Goal: Task Accomplishment & Management: Manage account settings

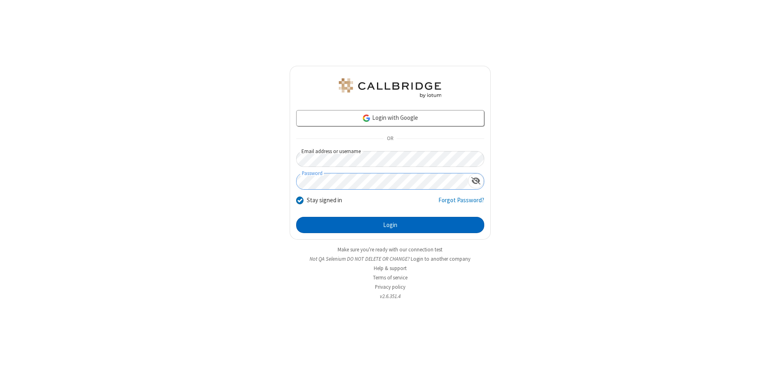
click at [390, 225] on button "Login" at bounding box center [390, 225] width 188 height 16
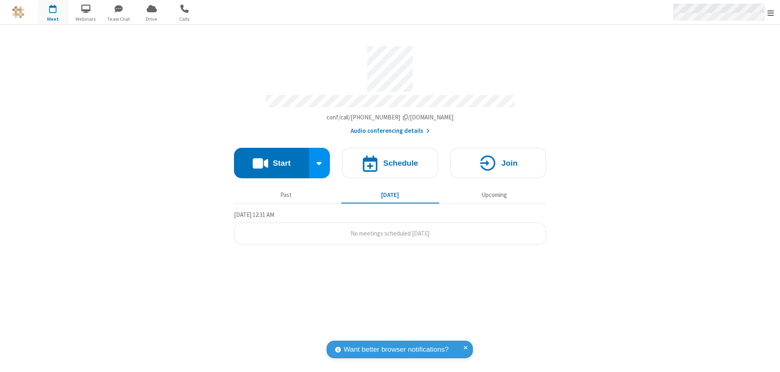
click at [771, 13] on span "Open menu" at bounding box center [770, 13] width 6 height 8
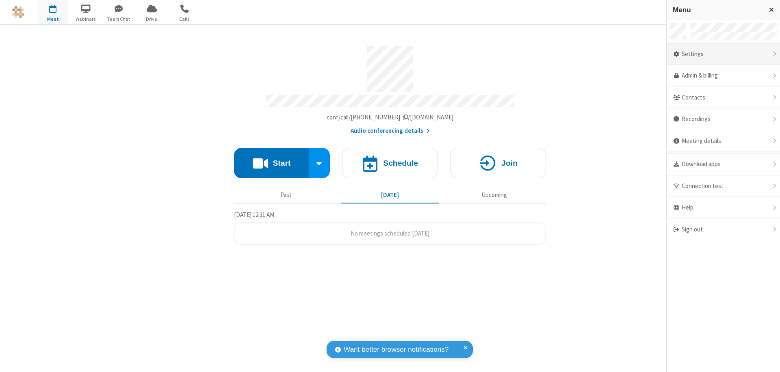
click at [723, 54] on div "Settings" at bounding box center [723, 54] width 113 height 22
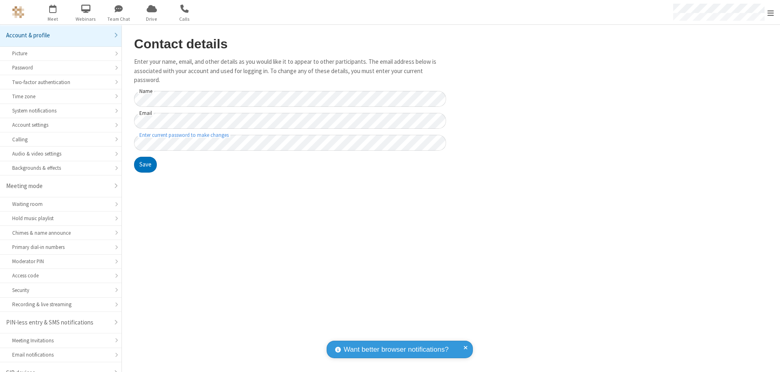
scroll to position [11, 0]
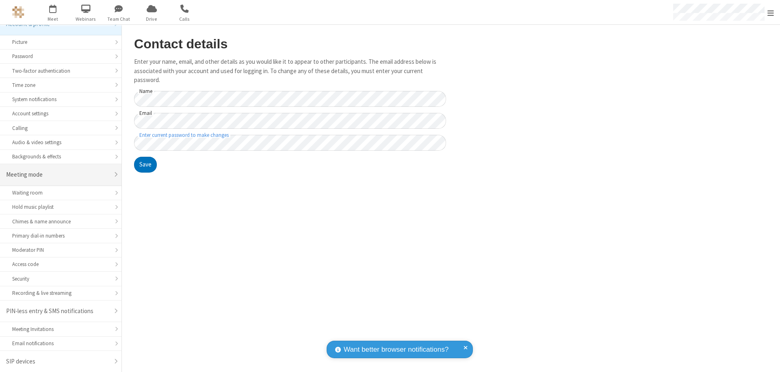
click at [58, 175] on div "Meeting mode" at bounding box center [57, 174] width 103 height 9
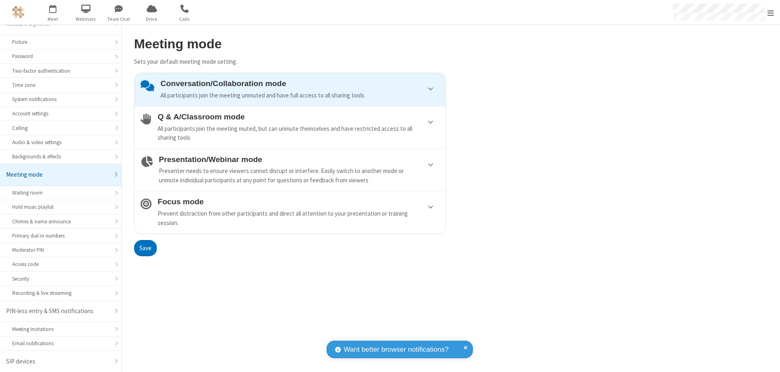
click at [290, 212] on div "Prevent distraction from other participants and direct all attention to your pr…" at bounding box center [299, 218] width 282 height 18
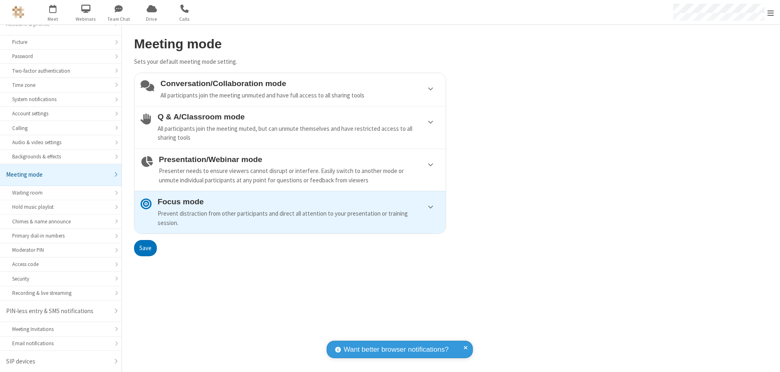
click at [145, 248] on button "Save" at bounding box center [145, 248] width 23 height 16
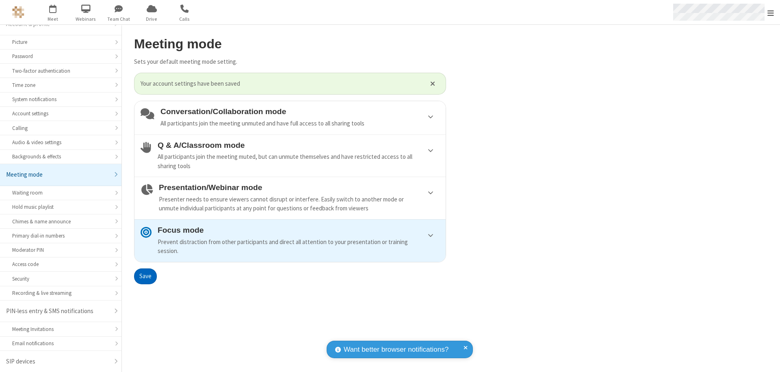
click at [771, 12] on span "Open menu" at bounding box center [770, 13] width 6 height 8
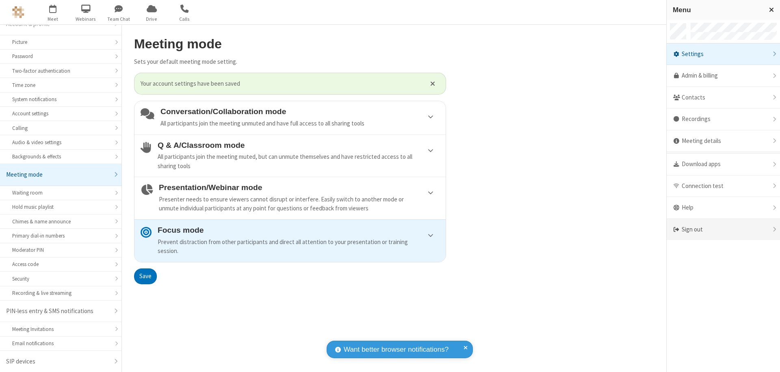
click at [723, 230] on div "Sign out" at bounding box center [723, 230] width 113 height 22
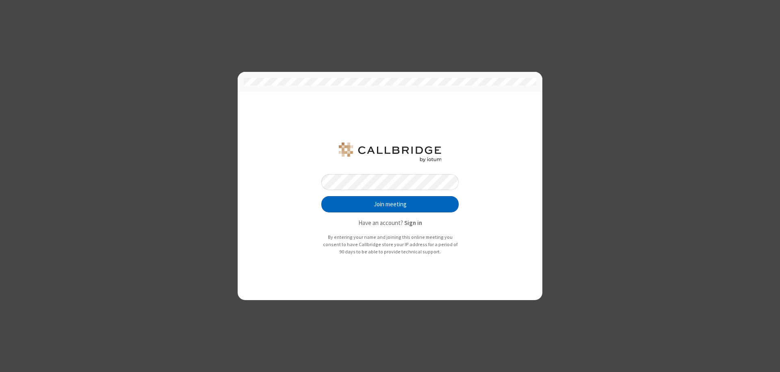
click at [390, 204] on button "Join meeting" at bounding box center [389, 204] width 137 height 16
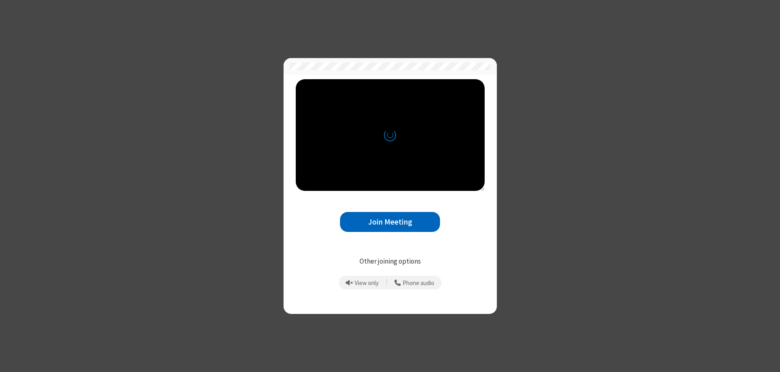
click at [390, 222] on button "Join Meeting" at bounding box center [390, 222] width 100 height 20
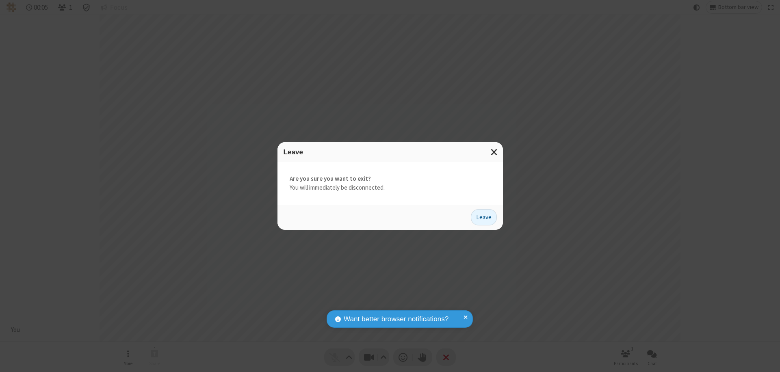
click at [484, 217] on button "Leave" at bounding box center [484, 217] width 26 height 16
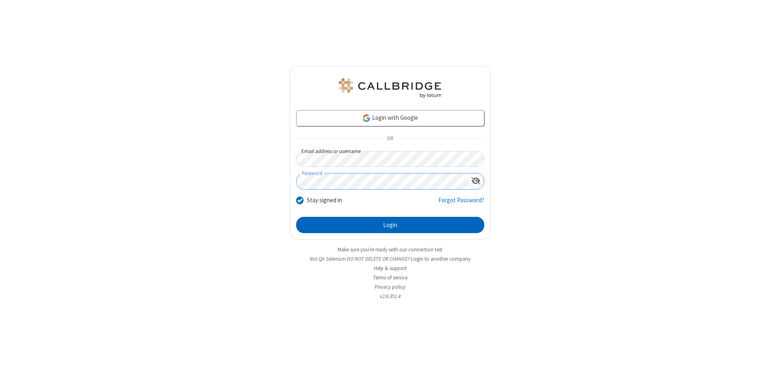
click at [390, 225] on button "Login" at bounding box center [390, 225] width 188 height 16
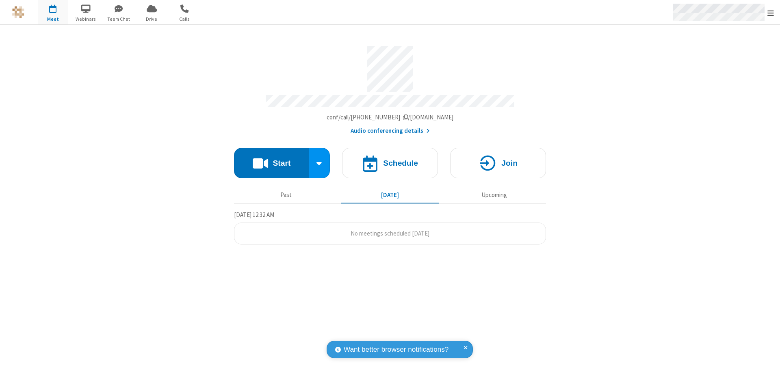
click at [771, 13] on span "Open menu" at bounding box center [770, 13] width 6 height 8
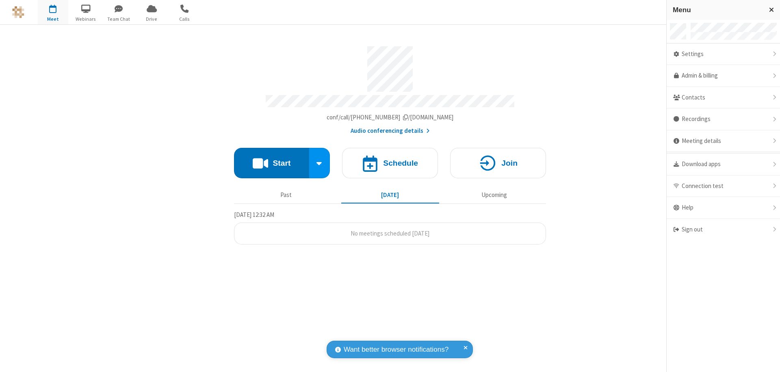
click at [723, 54] on div "Settings" at bounding box center [723, 54] width 113 height 22
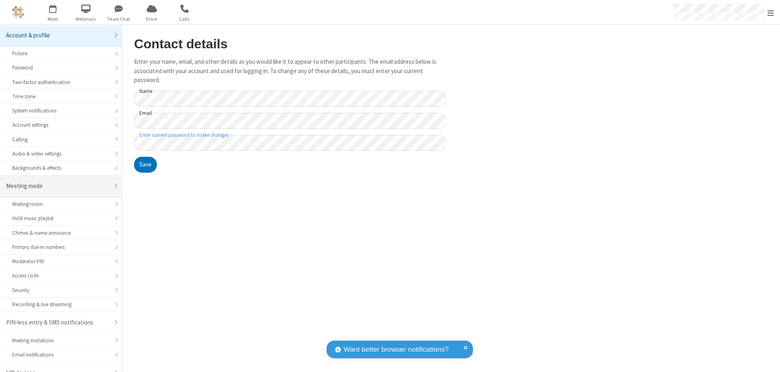
click at [58, 182] on div "Meeting mode" at bounding box center [57, 186] width 103 height 9
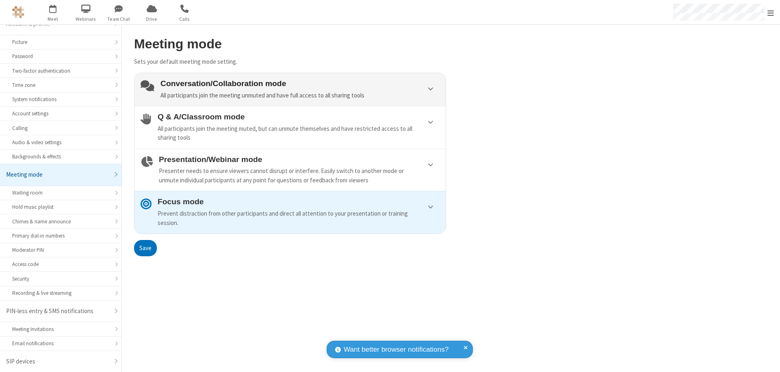
click at [290, 89] on div "Conversation/Collaboration mode All participants join the meeting unmuted and h…" at bounding box center [299, 89] width 279 height 21
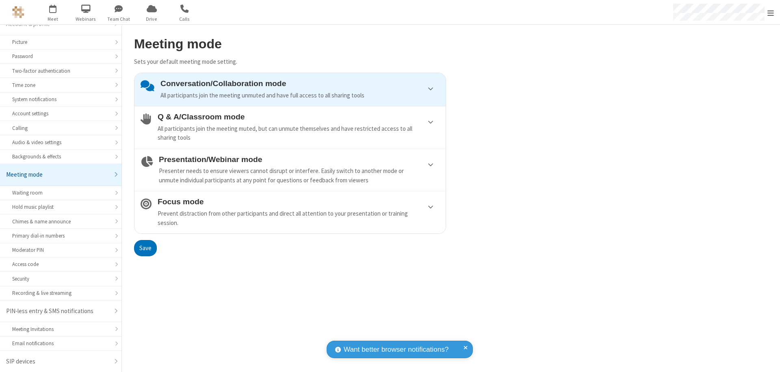
click at [145, 248] on button "Save" at bounding box center [145, 248] width 23 height 16
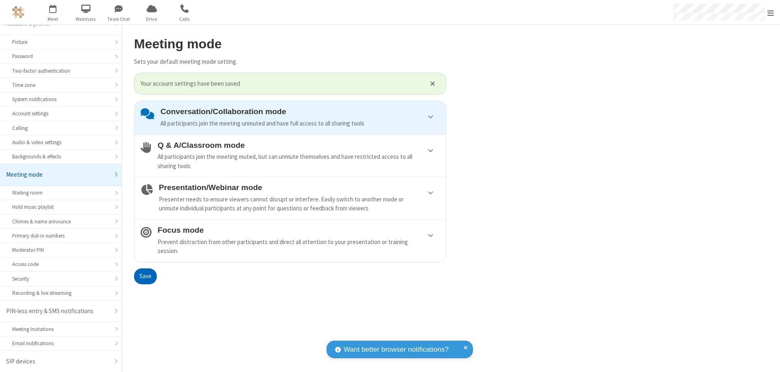
click at [771, 12] on span "Open menu" at bounding box center [770, 13] width 6 height 8
